Goal: Task Accomplishment & Management: Manage account settings

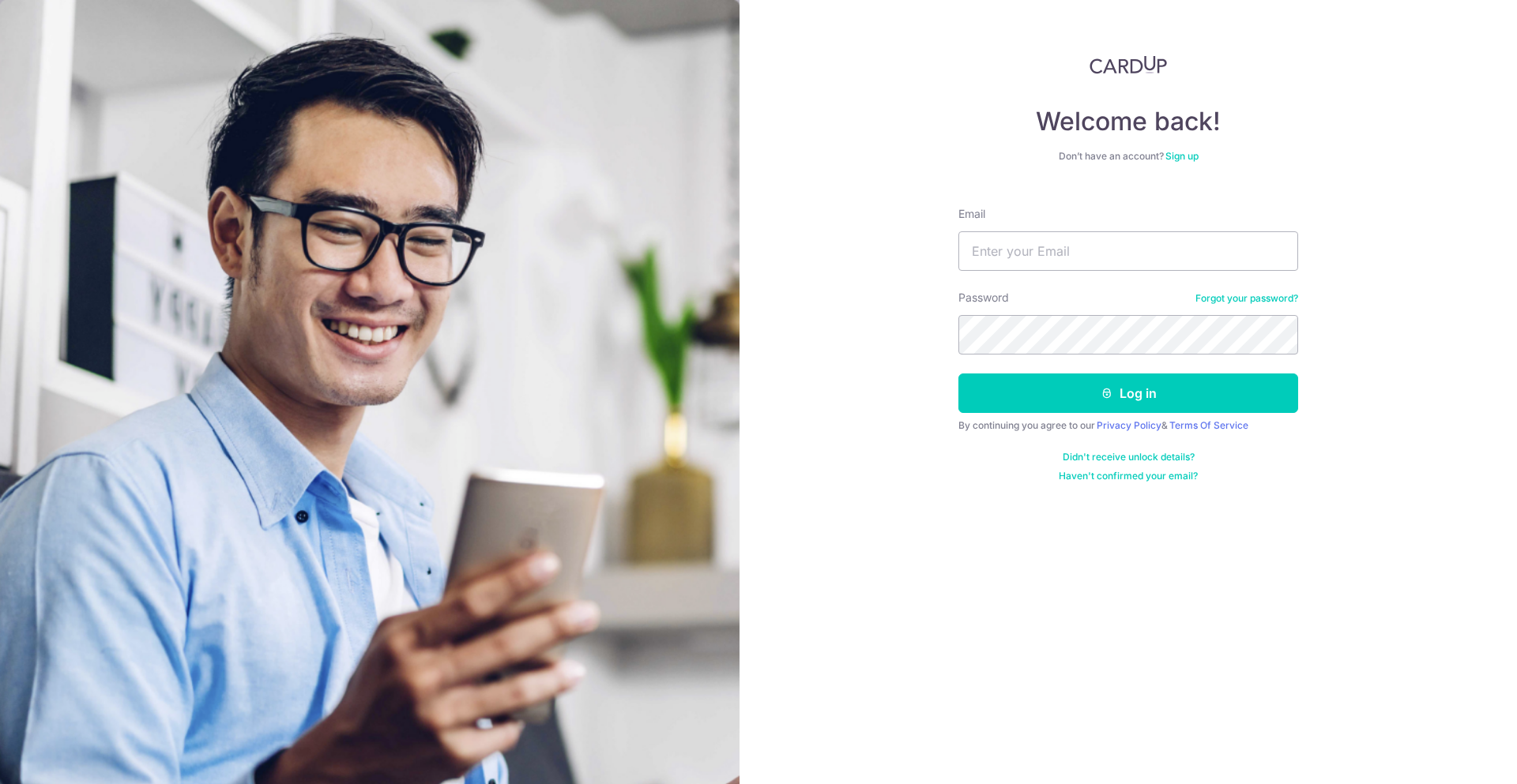
type input "[EMAIL_ADDRESS][DOMAIN_NAME]"
click at [1124, 388] on button "Log in" at bounding box center [1128, 394] width 340 height 40
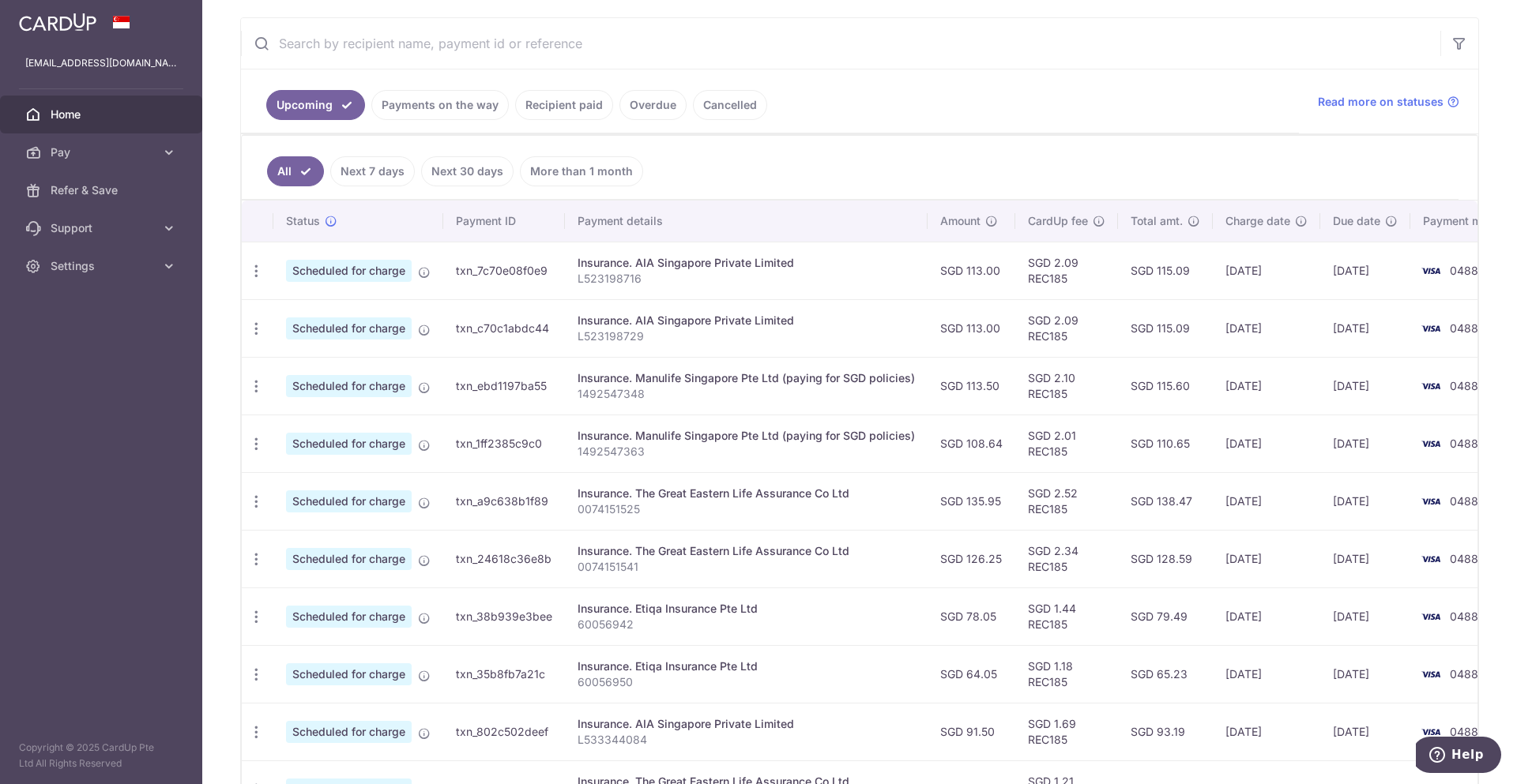
scroll to position [287, 0]
click at [436, 109] on link "Payments on the way" at bounding box center [440, 106] width 138 height 30
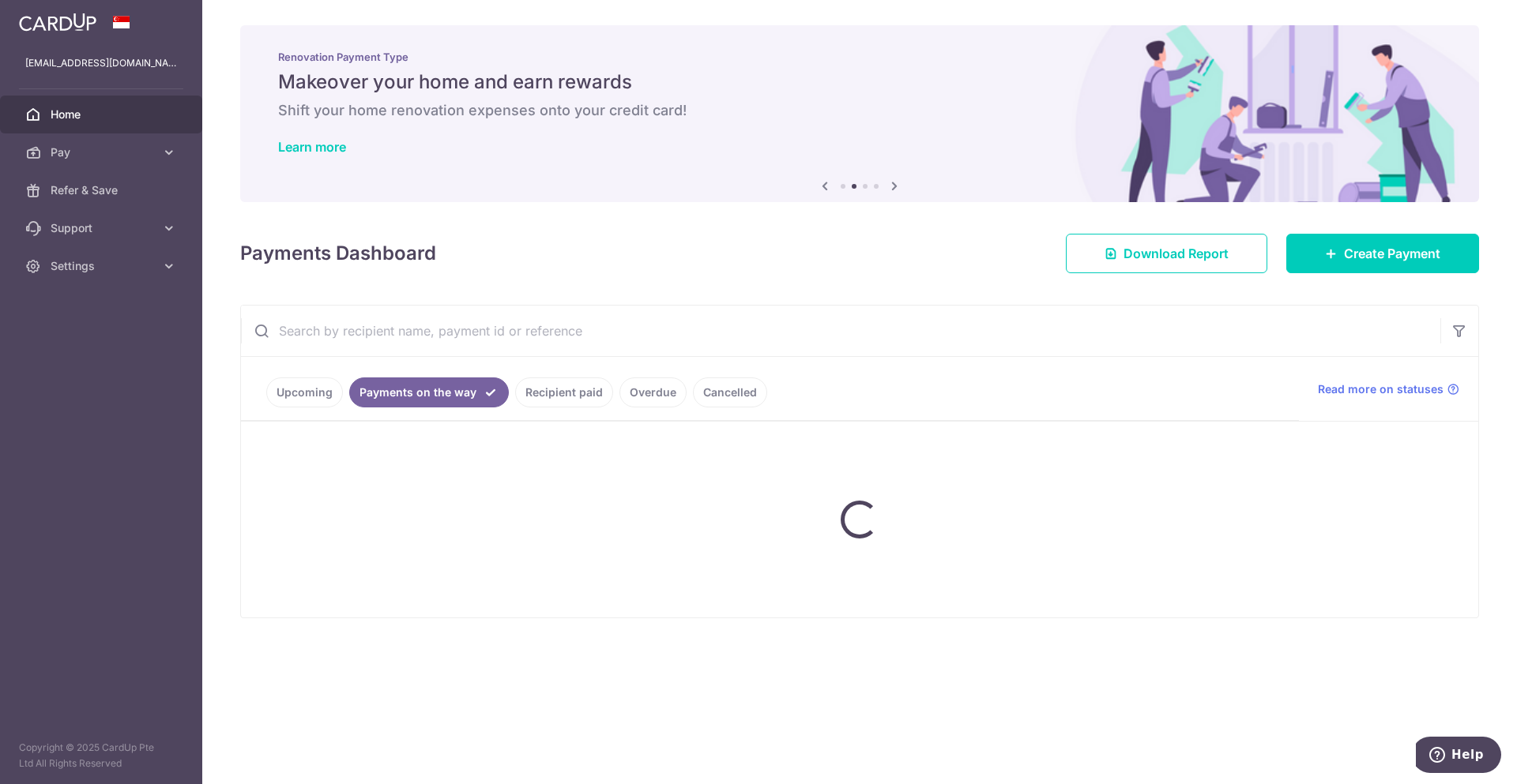
scroll to position [0, 0]
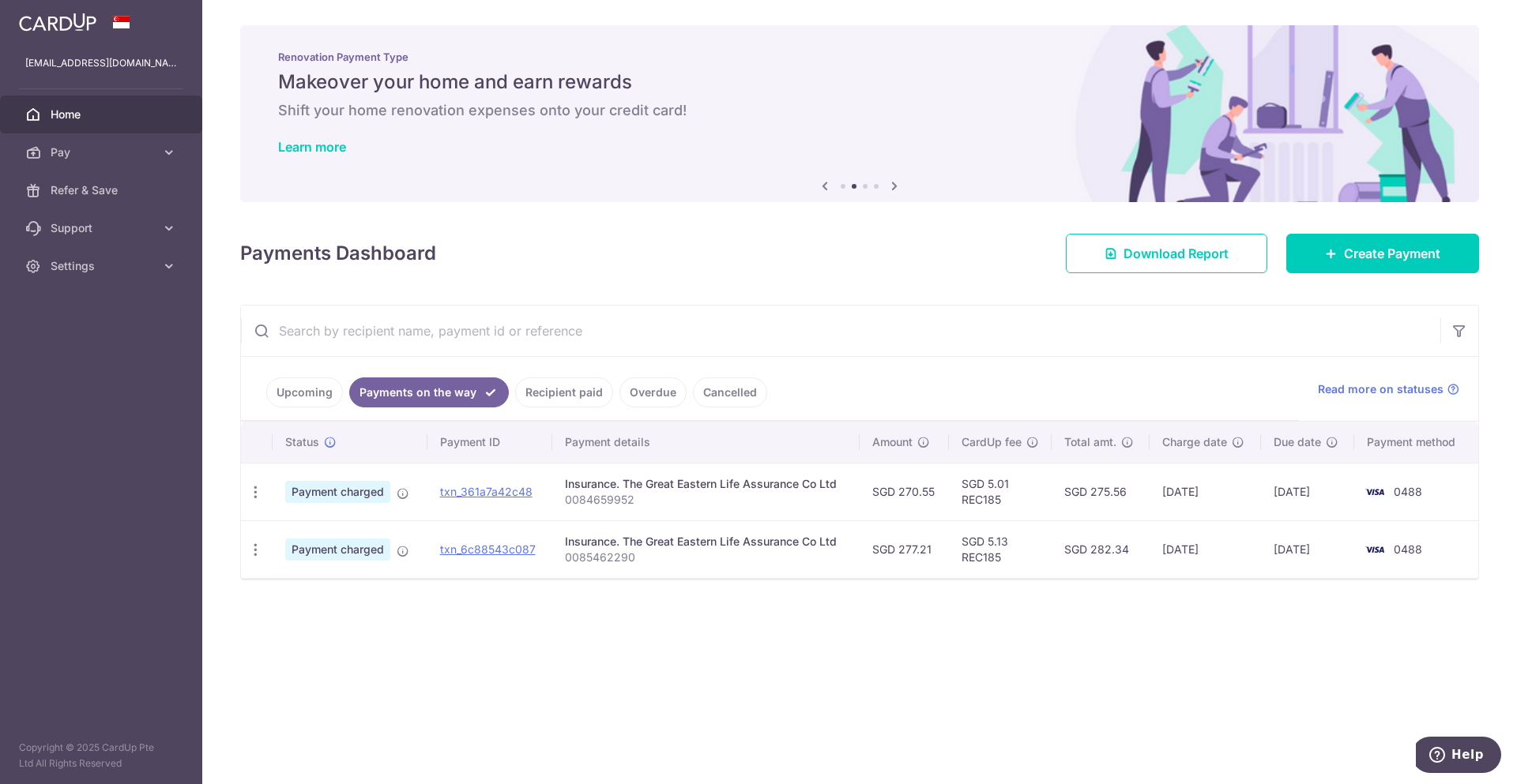
click at [313, 388] on link "Upcoming" at bounding box center [304, 393] width 76 height 30
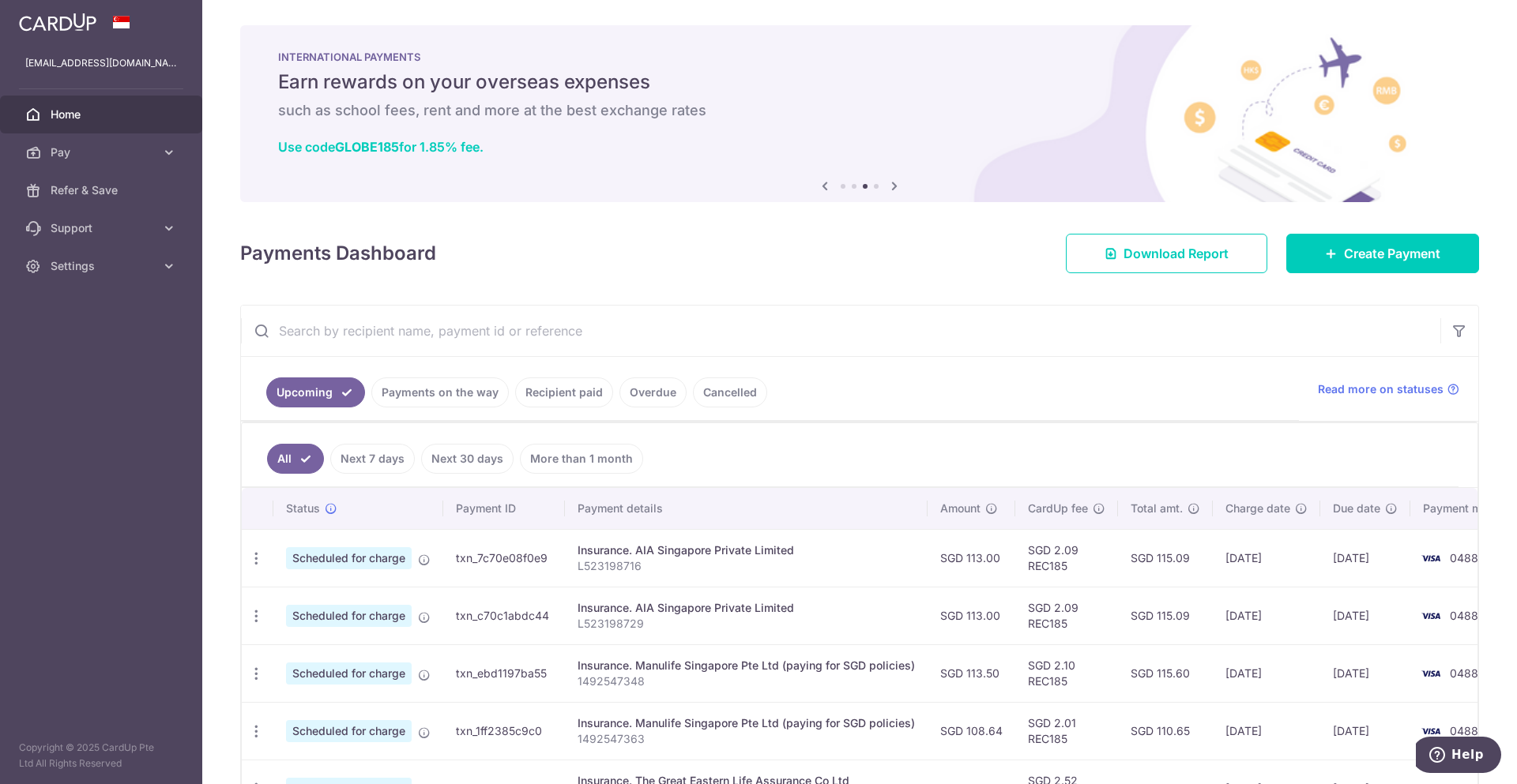
click at [70, 115] on span "Home" at bounding box center [103, 114] width 104 height 16
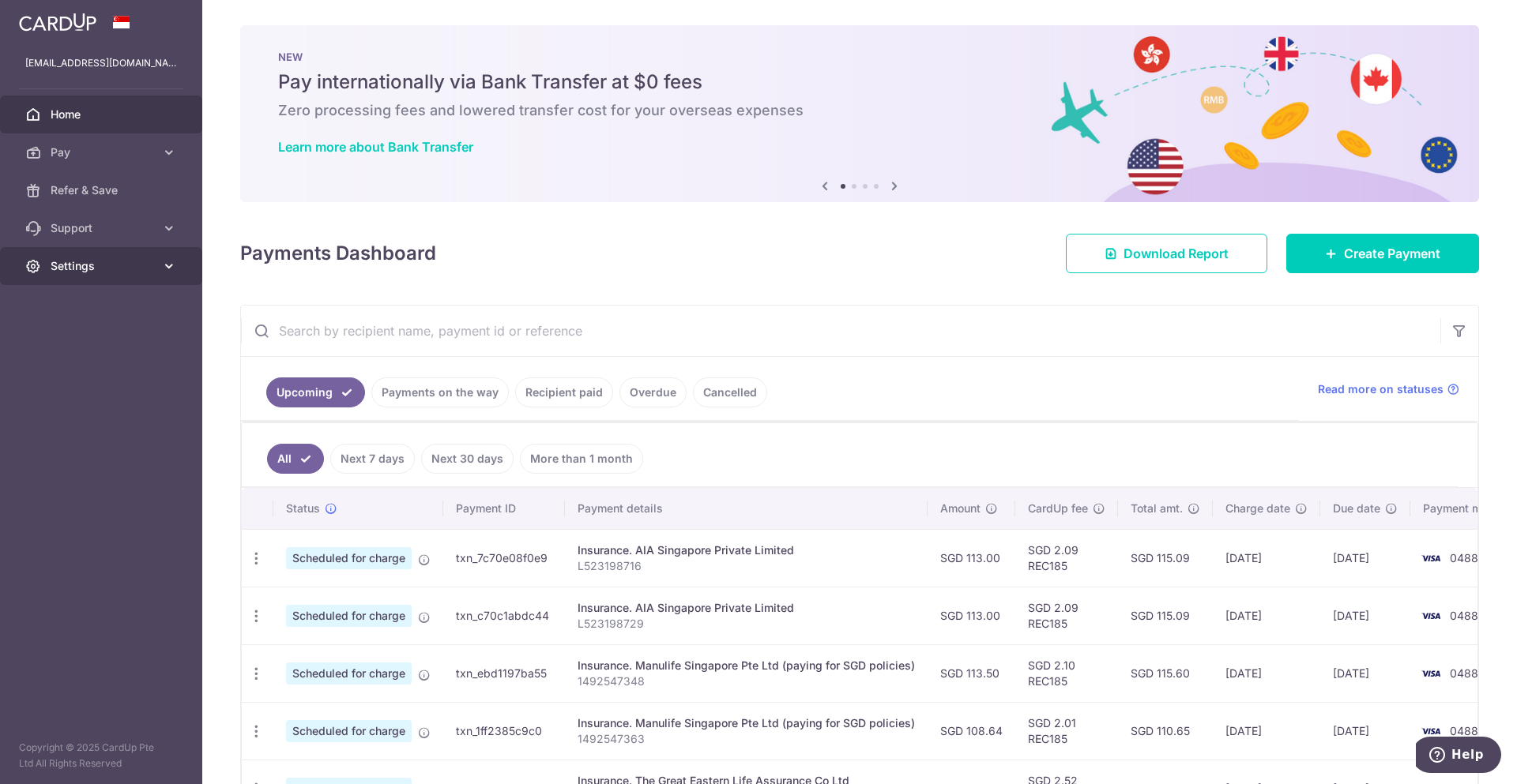
click at [88, 271] on span "Settings" at bounding box center [103, 266] width 104 height 16
click at [90, 345] on span "Logout" at bounding box center [103, 341] width 104 height 16
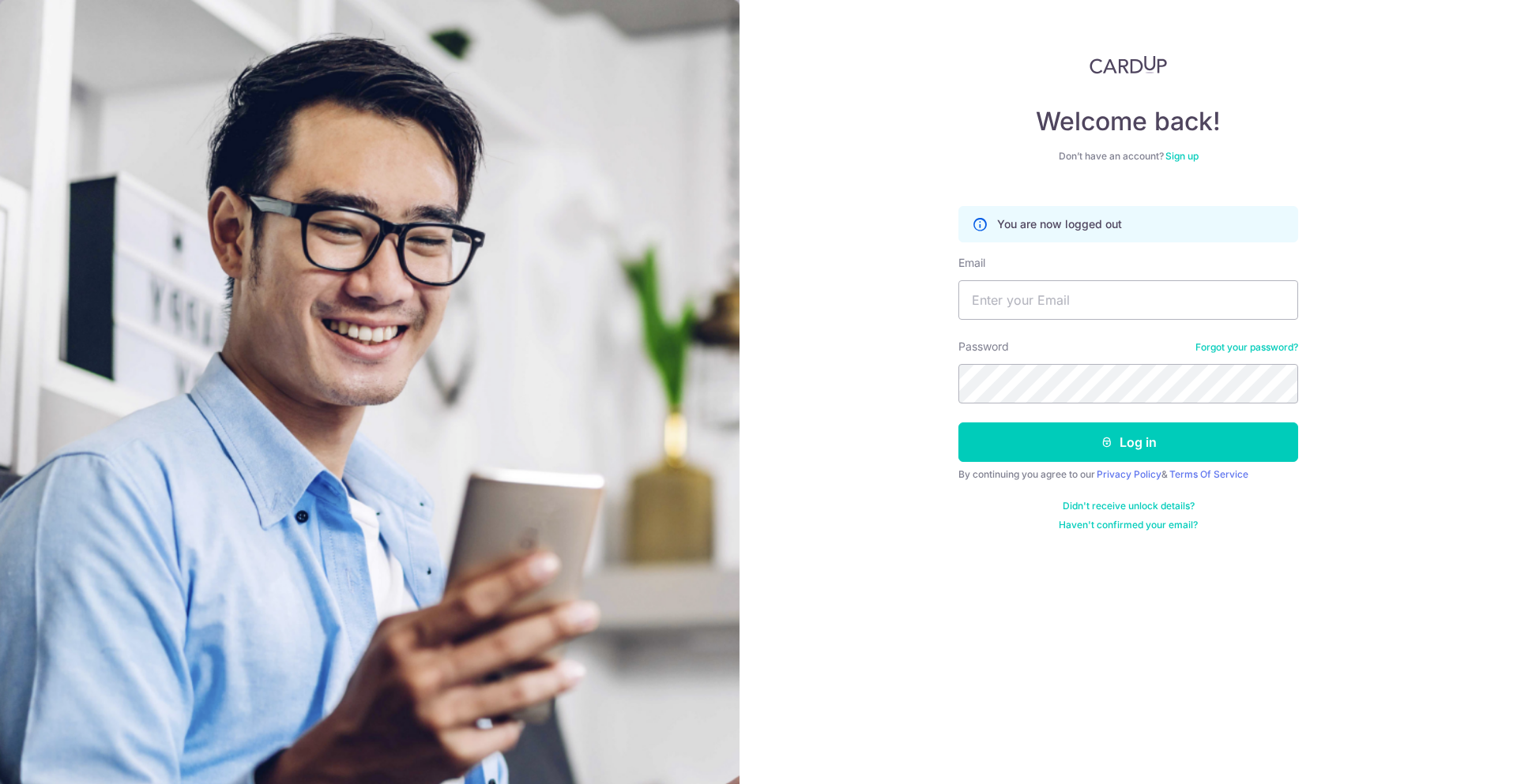
click at [1100, 70] on img at bounding box center [1127, 65] width 77 height 19
